Goal: Complete application form: Complete application form

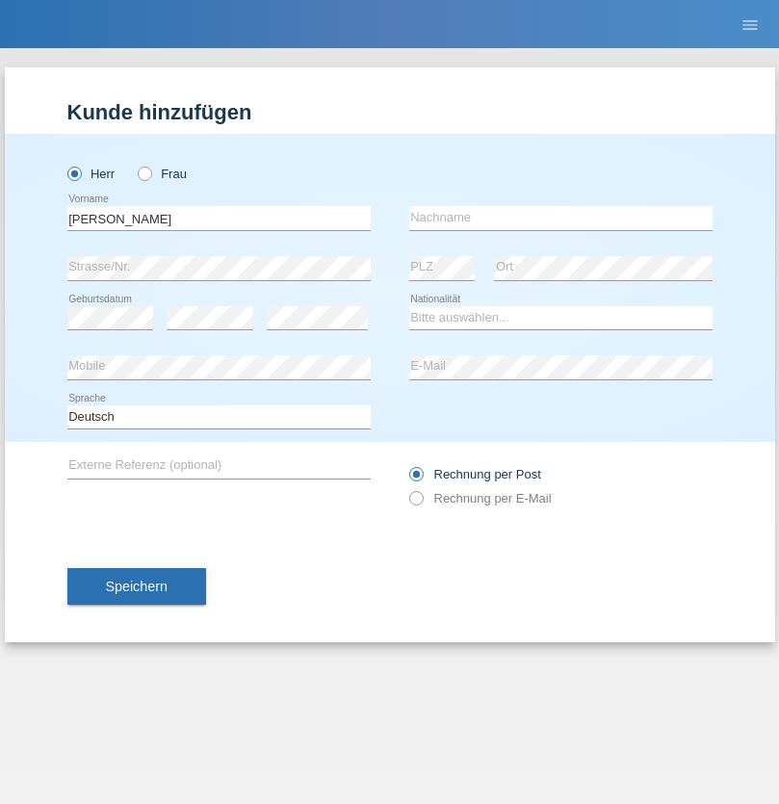
type input "[PERSON_NAME]"
click at [560, 218] on input "text" at bounding box center [560, 218] width 303 height 24
type input "Lleshaj"
select select "XK"
select select "C"
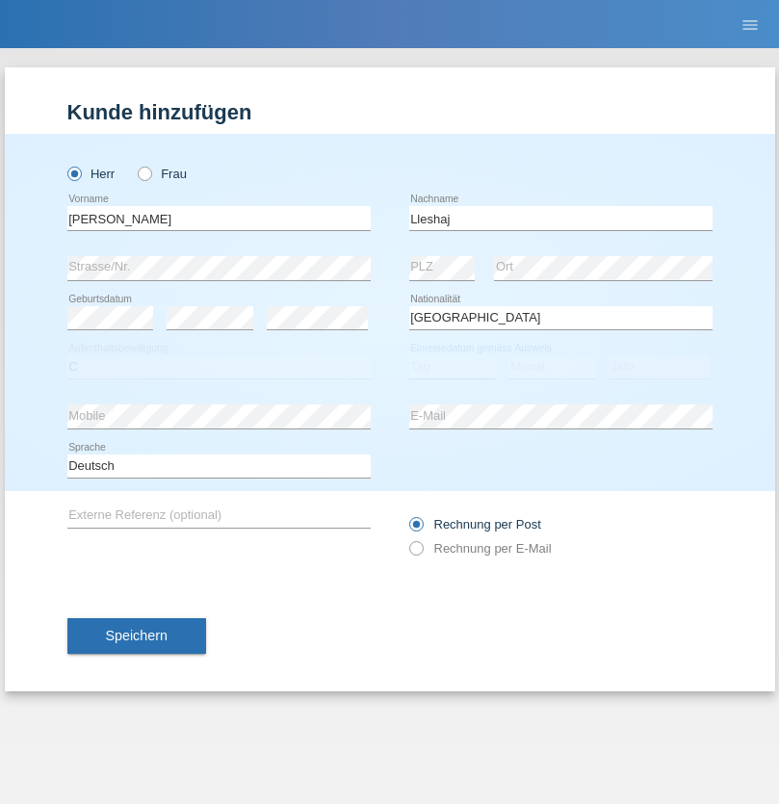
select select "20"
select select "01"
select select "2014"
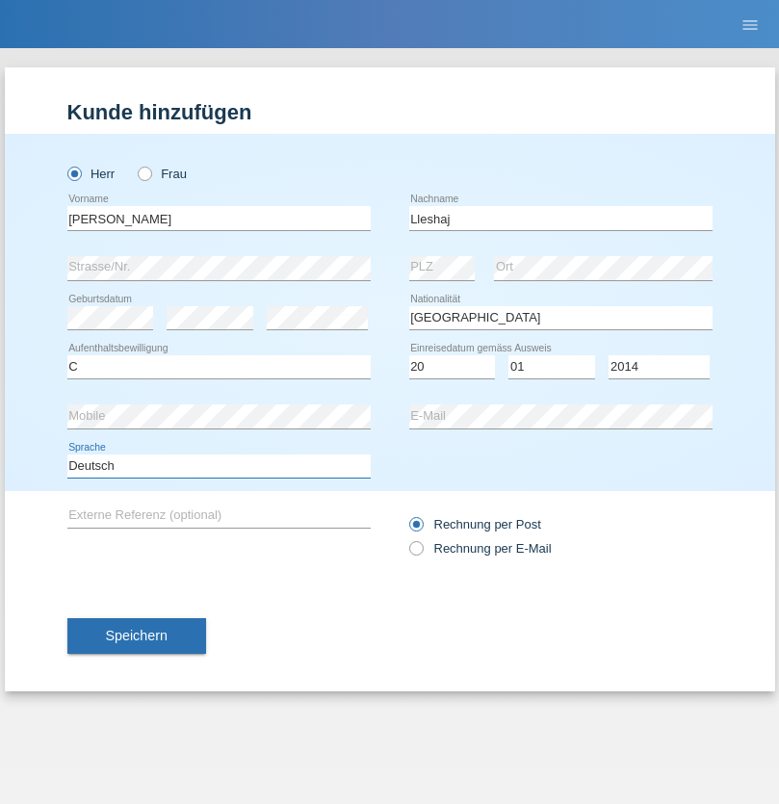
select select "en"
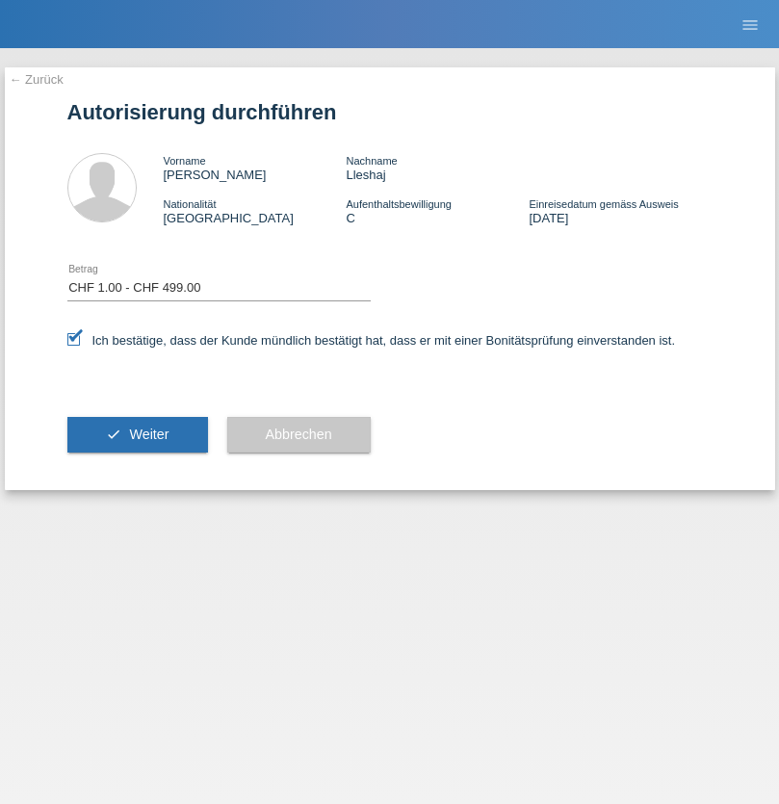
select select "1"
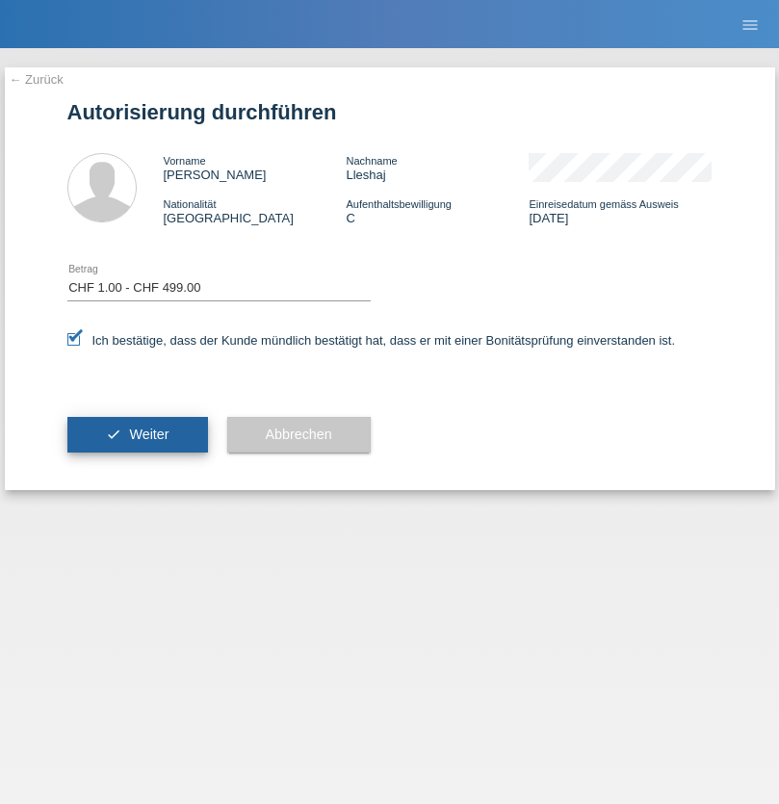
click at [137, 434] on span "Weiter" at bounding box center [148, 434] width 39 height 15
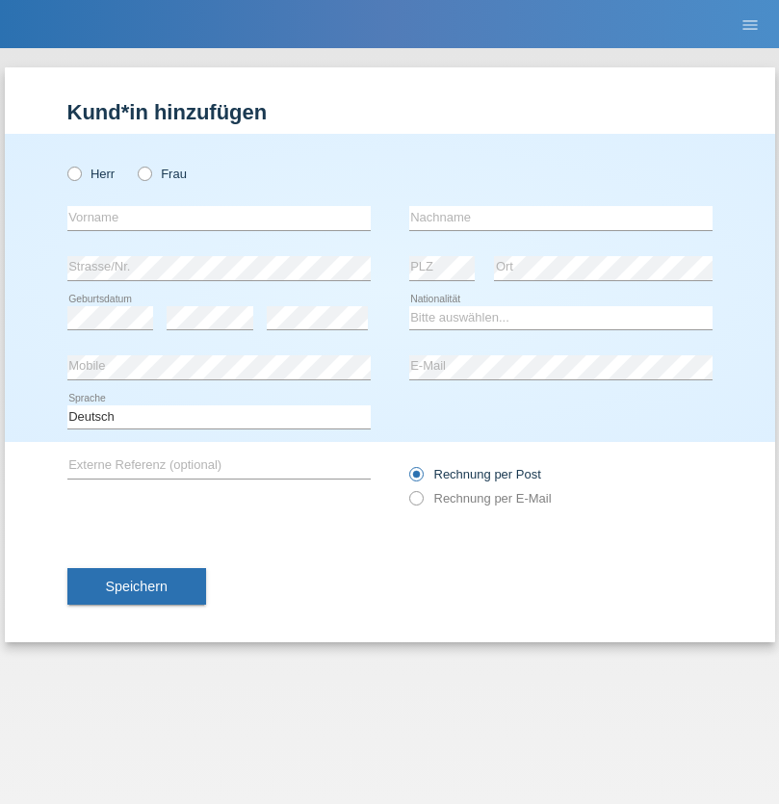
radio input "true"
click at [219, 218] on input "text" at bounding box center [218, 218] width 303 height 24
type input "Blerim"
click at [560, 218] on input "text" at bounding box center [560, 218] width 303 height 24
type input "Jajiji"
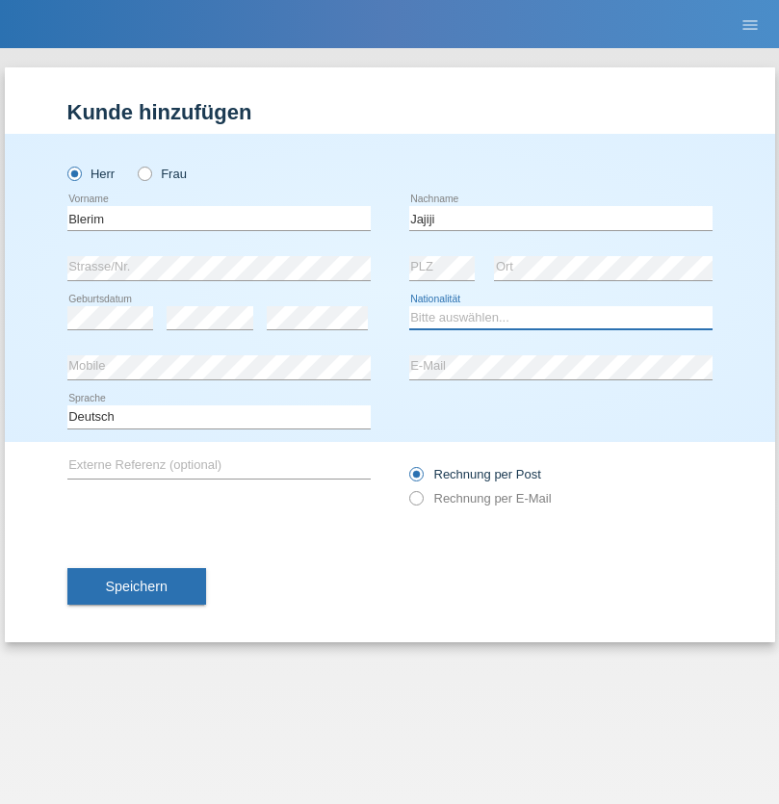
select select "RS"
select select "C"
select select "13"
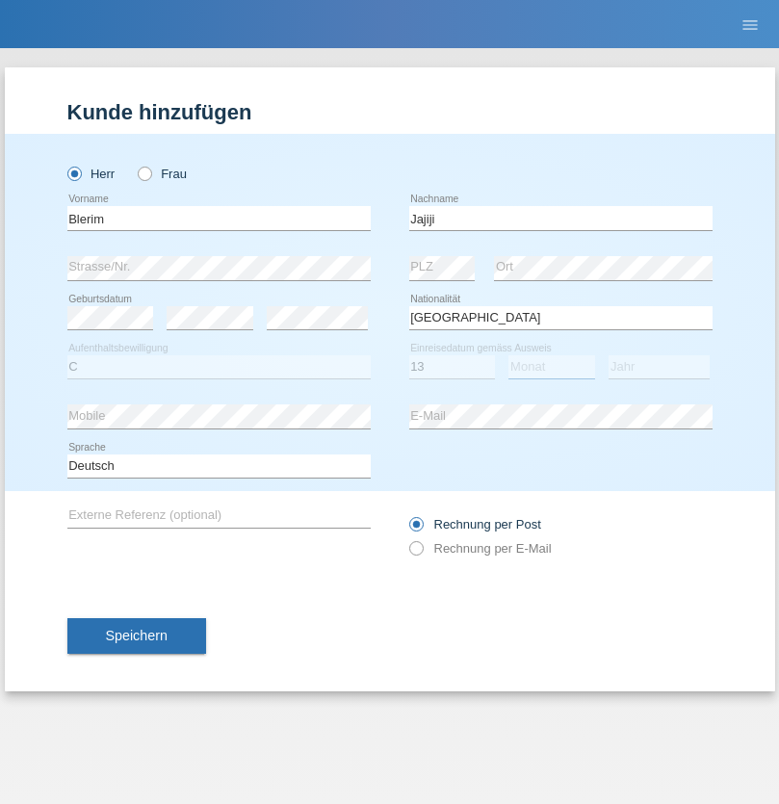
select select "08"
select select "2021"
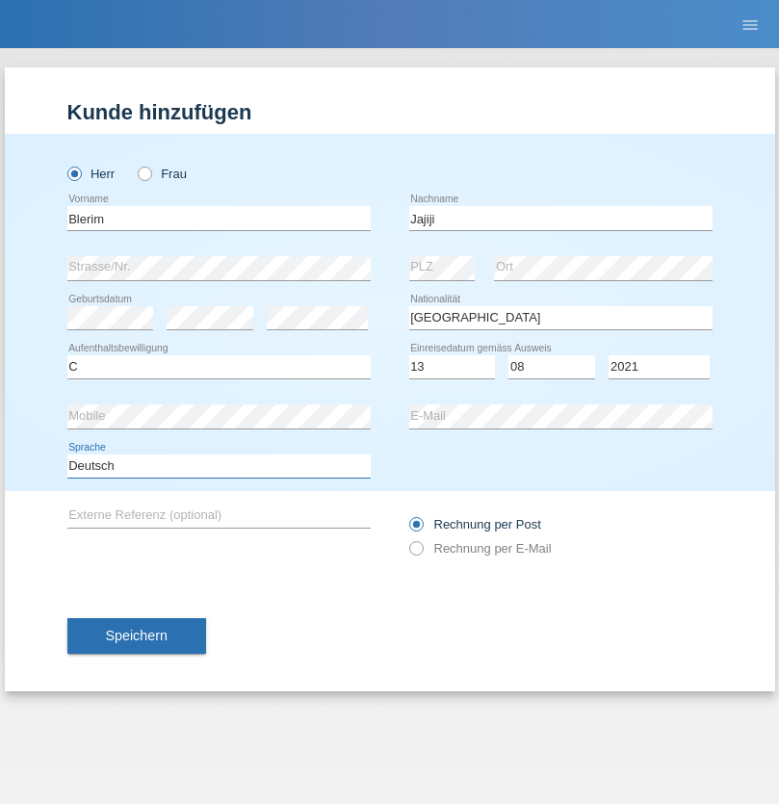
select select "en"
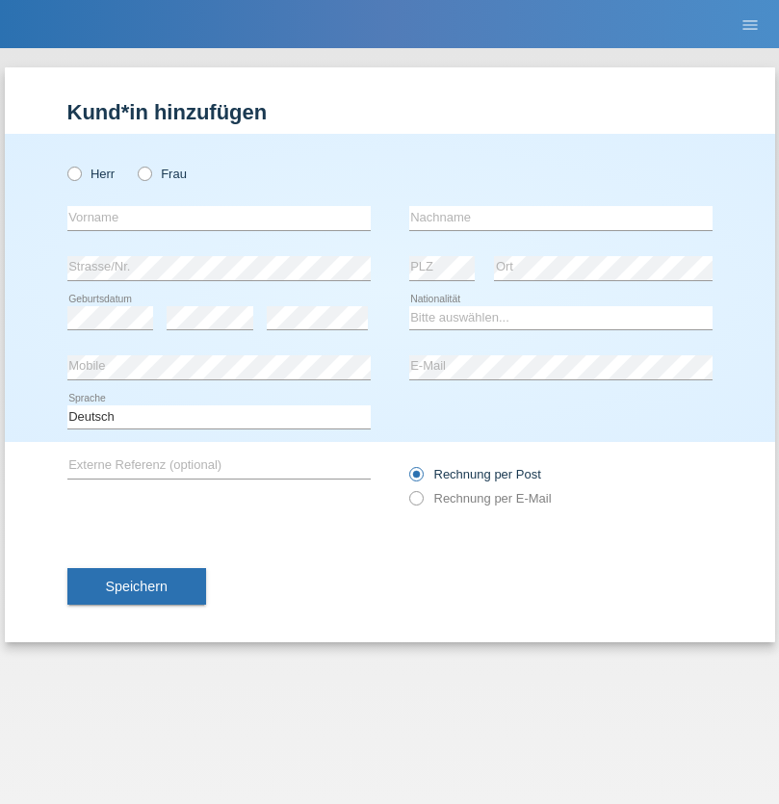
radio input "true"
click at [219, 218] on input "text" at bounding box center [218, 218] width 303 height 24
type input "Marco"
click at [560, 218] on input "text" at bounding box center [560, 218] width 303 height 24
type input "Weinlein"
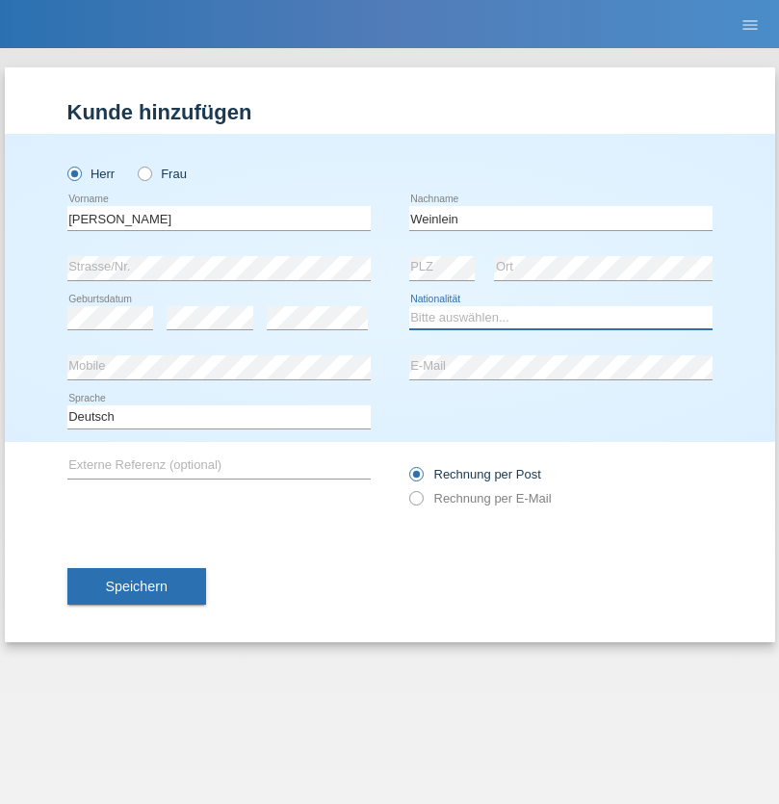
select select "CH"
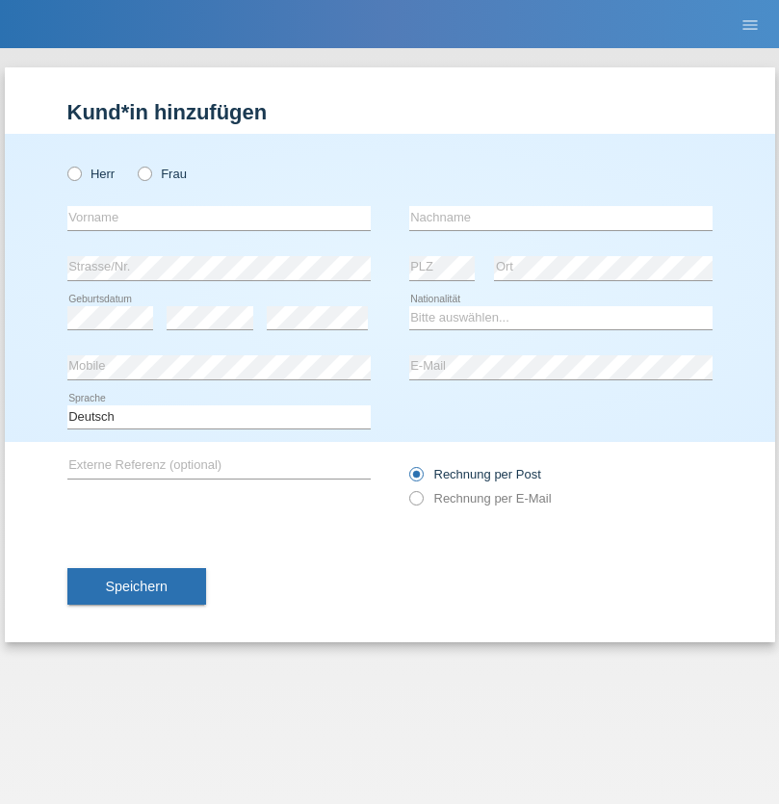
radio input "true"
click at [219, 218] on input "text" at bounding box center [218, 218] width 303 height 24
type input "firat"
click at [560, 218] on input "text" at bounding box center [560, 218] width 303 height 24
type input "kara"
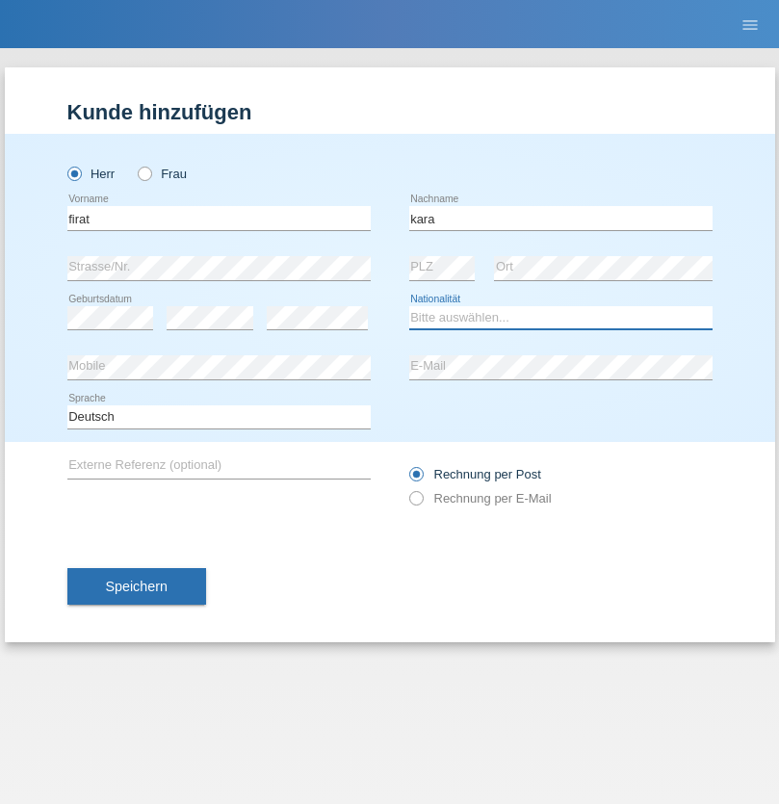
select select "CH"
